Goal: Task Accomplishment & Management: Manage account settings

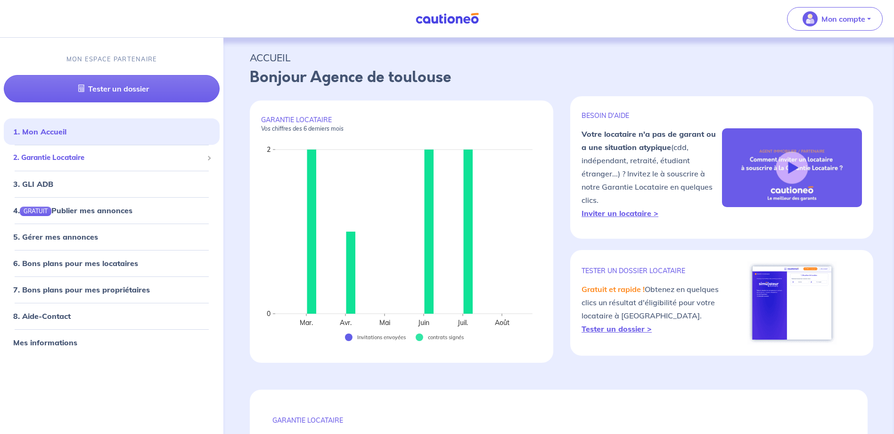
click at [67, 156] on span "2. Garantie Locataire" at bounding box center [108, 157] width 190 height 11
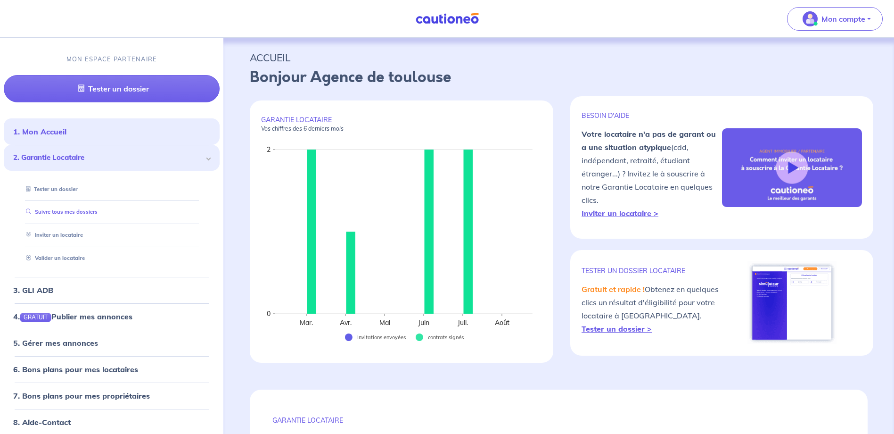
click at [83, 209] on link "Suivre tous mes dossiers" at bounding box center [59, 211] width 75 height 7
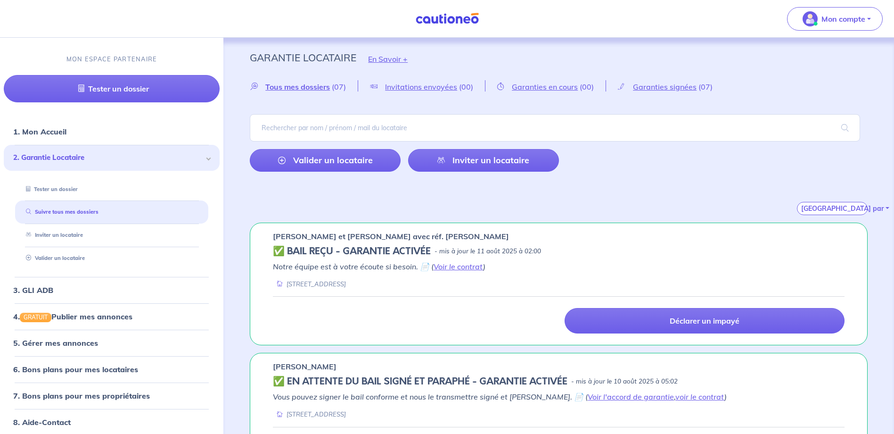
click at [395, 99] on div "Tous mes dossiers (07) Invitations envoyées (00) Garanties en cours (00) Garant…" at bounding box center [558, 147] width 663 height 135
click at [388, 117] on input "search" at bounding box center [555, 127] width 610 height 27
type input "morcet"
click at [842, 128] on span at bounding box center [845, 128] width 30 height 26
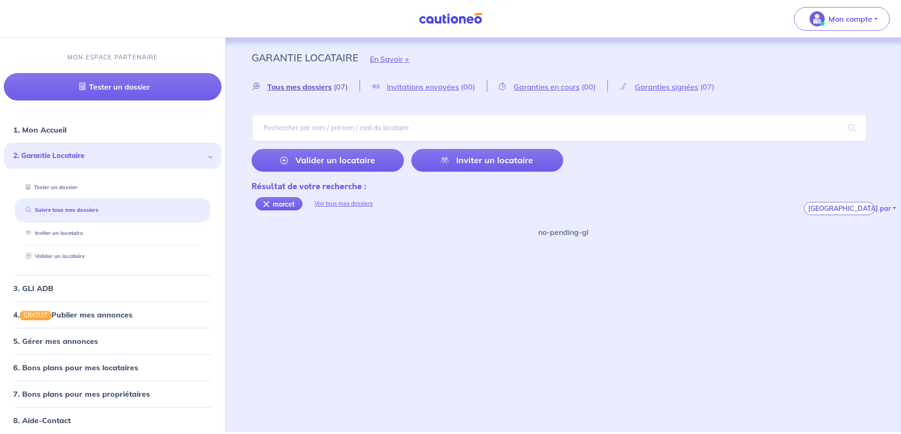
click at [280, 85] on span "Tous mes dossiers" at bounding box center [299, 86] width 65 height 9
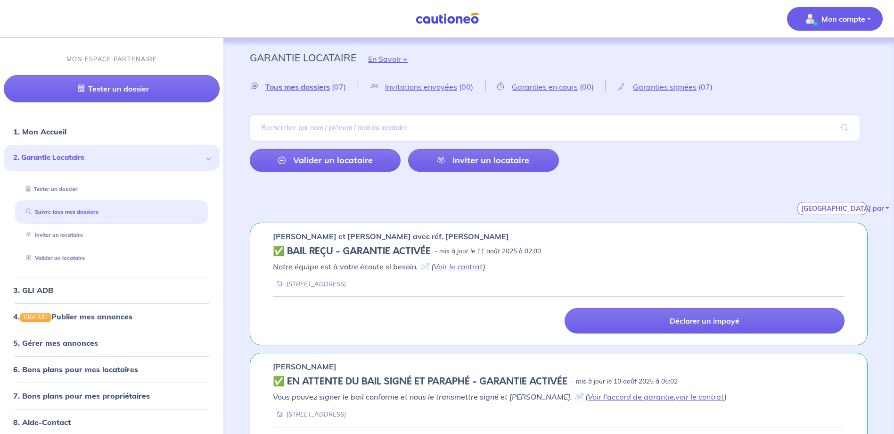
click at [857, 19] on p "Mon compte" at bounding box center [844, 18] width 44 height 11
click at [816, 83] on link "Me déconnecter" at bounding box center [826, 81] width 76 height 15
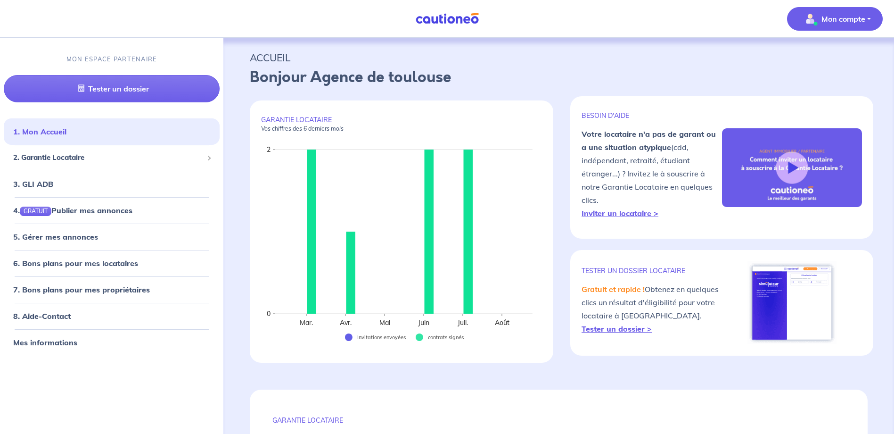
click at [831, 18] on p "Mon compte" at bounding box center [844, 18] width 44 height 11
click at [91, 160] on span "2. Garantie Locataire" at bounding box center [108, 157] width 190 height 11
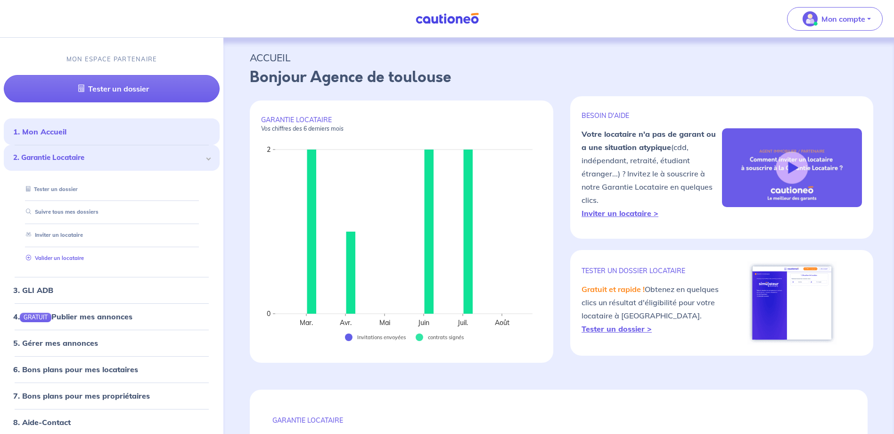
click at [68, 256] on link "Valider un locataire" at bounding box center [53, 258] width 62 height 7
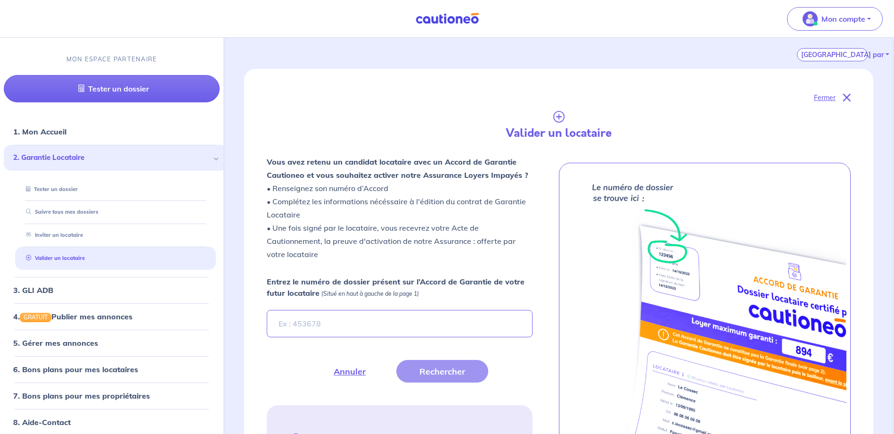
scroll to position [260, 0]
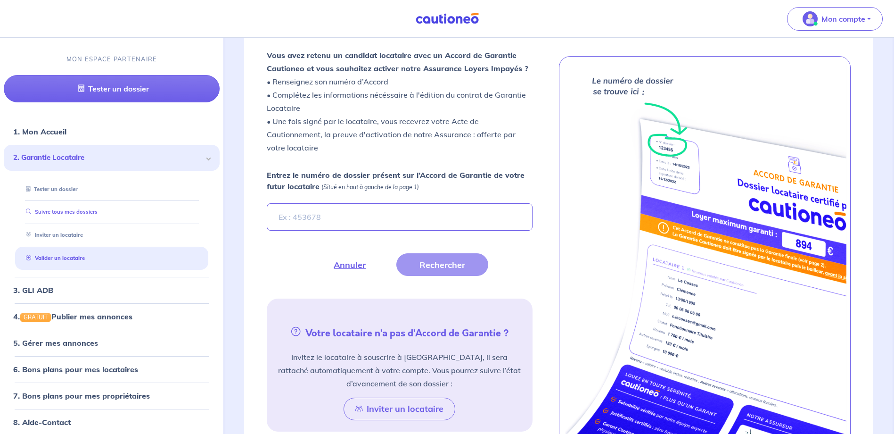
click at [87, 211] on link "Suivre tous mes dossiers" at bounding box center [59, 211] width 75 height 7
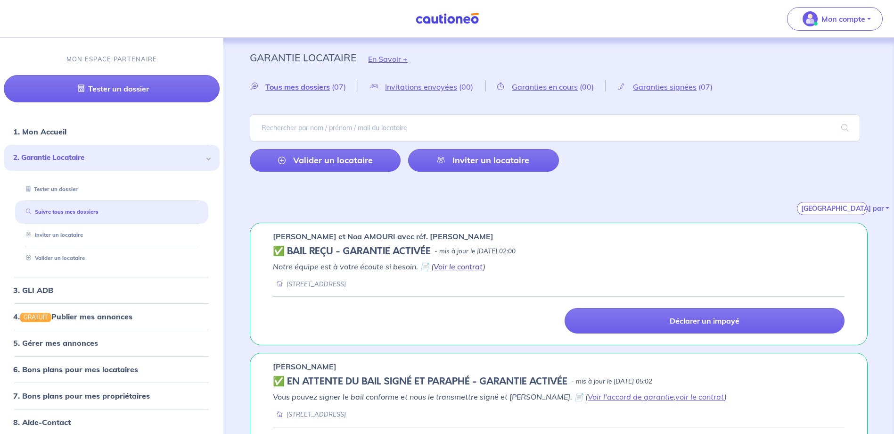
click at [458, 263] on link "Voir le contrat" at bounding box center [458, 266] width 49 height 9
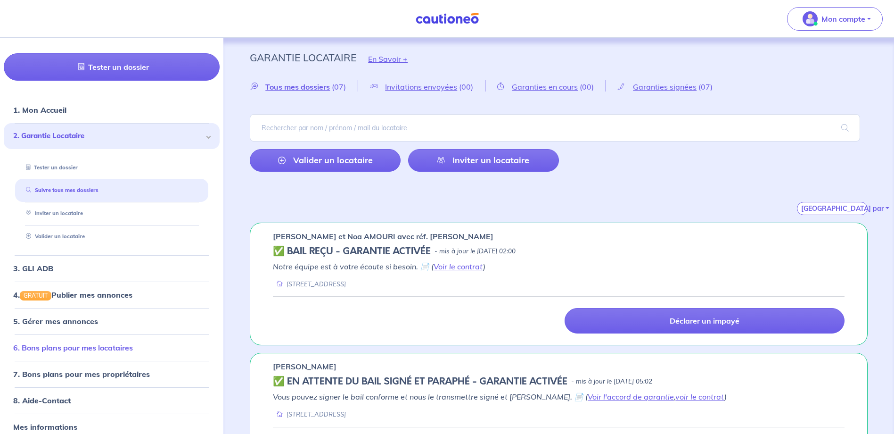
scroll to position [33, 0]
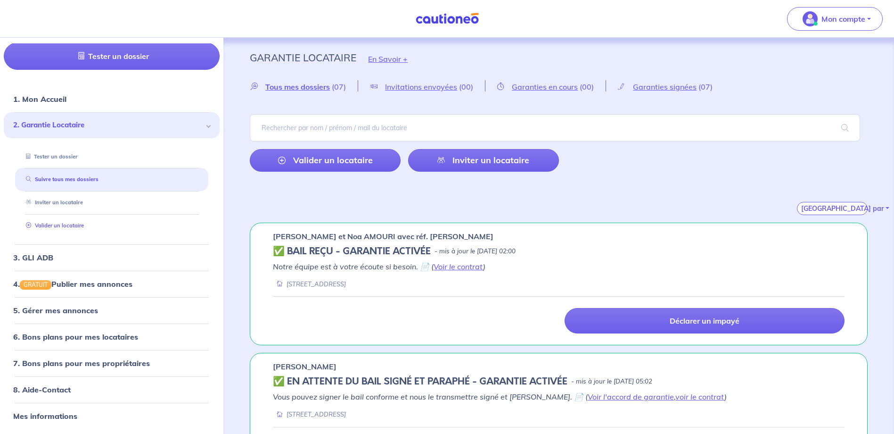
click at [66, 228] on link "Valider un locataire" at bounding box center [53, 225] width 62 height 7
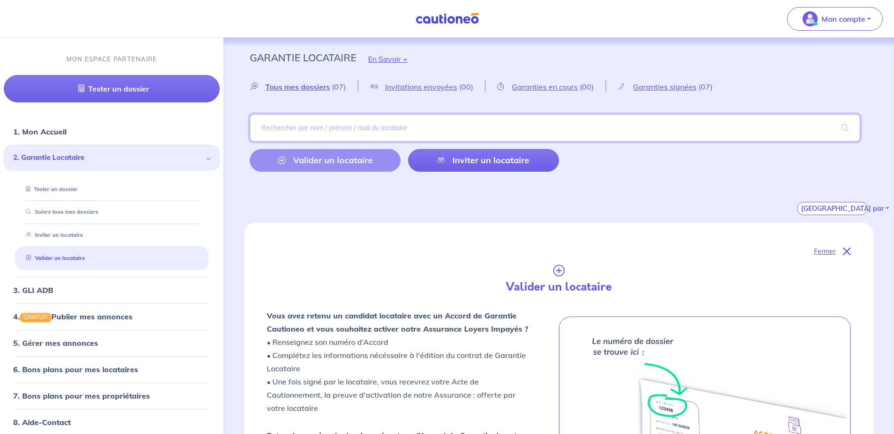
click at [326, 129] on input "search" at bounding box center [555, 127] width 610 height 27
type input "morcet-lamarche sophie"
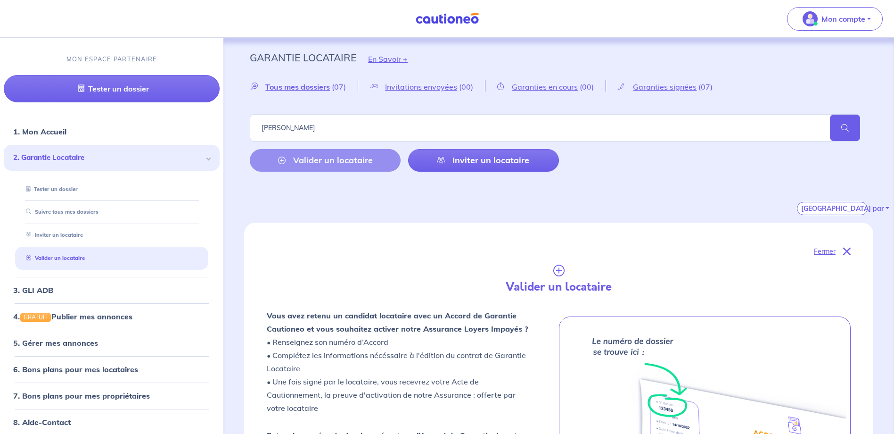
click at [847, 128] on span at bounding box center [845, 128] width 30 height 26
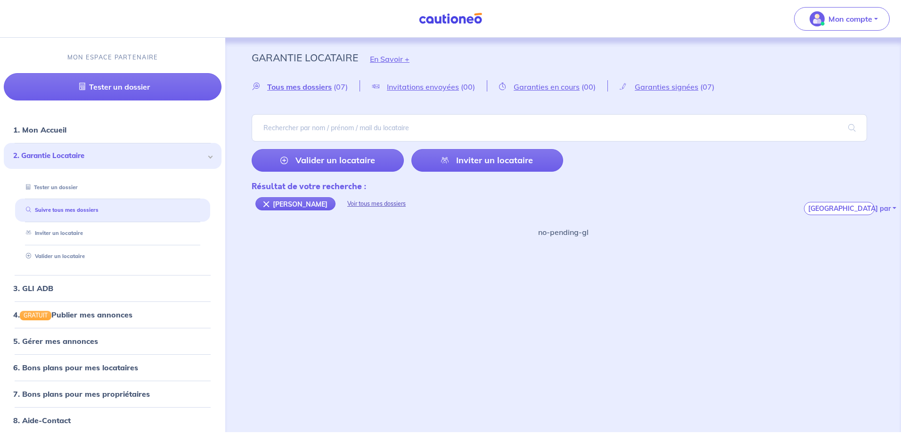
click at [402, 200] on div "Voir tous mes dossiers" at bounding box center [377, 203] width 82 height 23
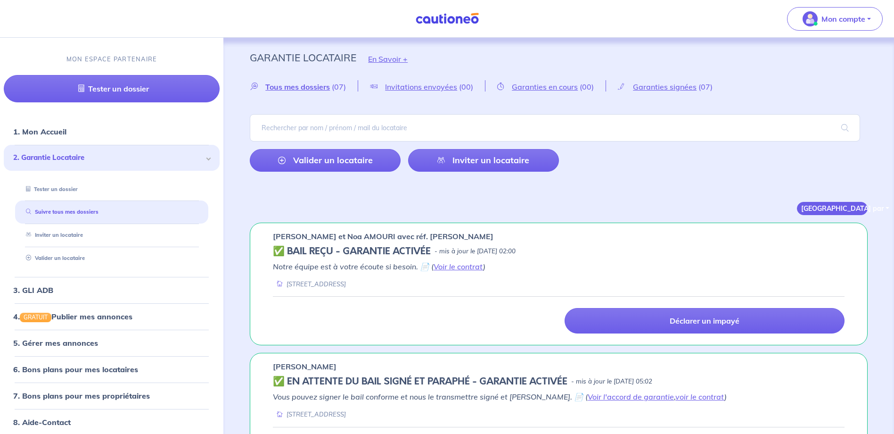
click at [832, 213] on button "Trier par" at bounding box center [832, 208] width 71 height 13
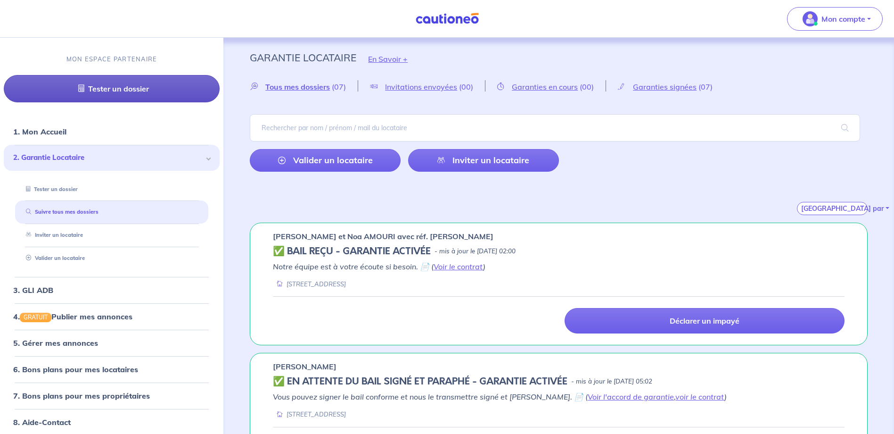
click at [132, 91] on link "Tester un dossier" at bounding box center [112, 88] width 216 height 27
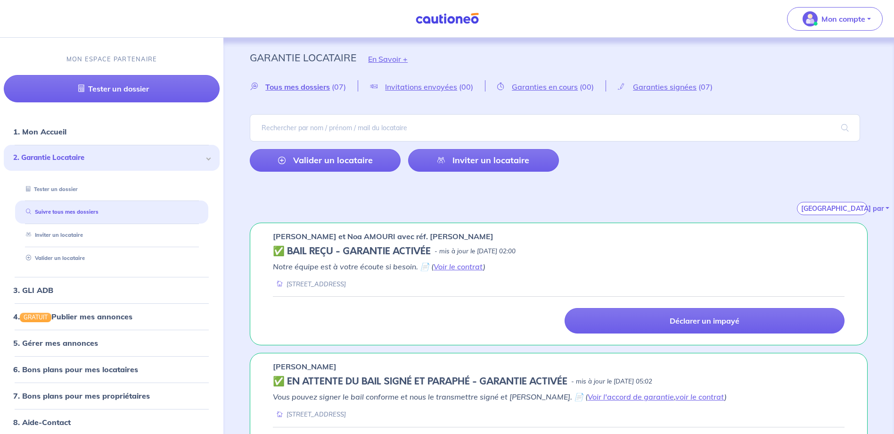
click at [685, 192] on div "Trier par Du + au - récent Du - au + récent Par statut" at bounding box center [559, 197] width 618 height 36
click at [850, 16] on p "Mon compte" at bounding box center [844, 18] width 44 height 11
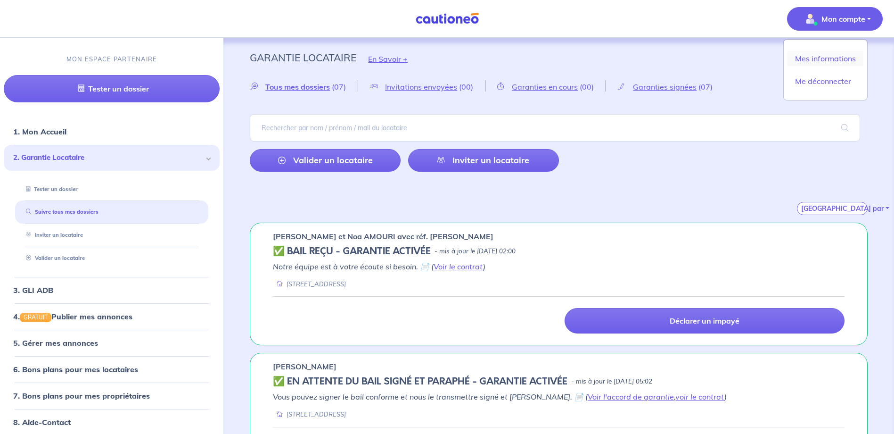
click at [820, 61] on link "Mes informations" at bounding box center [826, 58] width 76 height 15
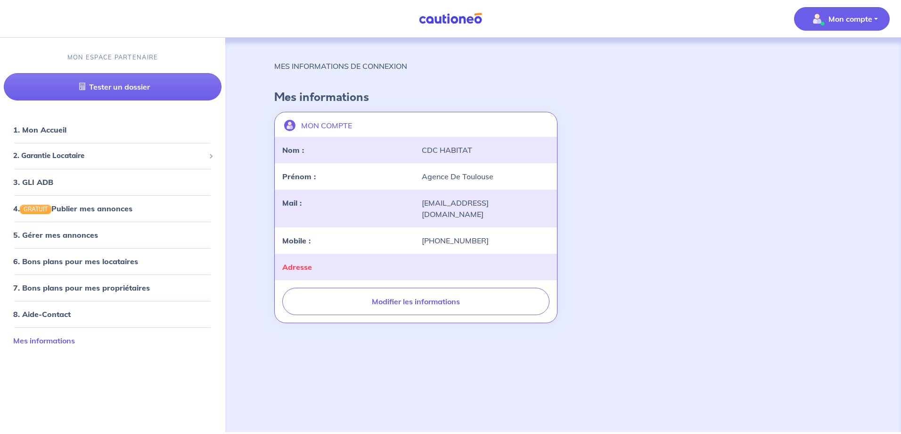
click at [56, 343] on link "Mes informations" at bounding box center [44, 340] width 62 height 9
click at [65, 314] on link "8. Aide-Contact" at bounding box center [41, 313] width 57 height 9
click at [831, 81] on link "Me déconnecter" at bounding box center [833, 81] width 76 height 15
